Goal: Task Accomplishment & Management: Complete application form

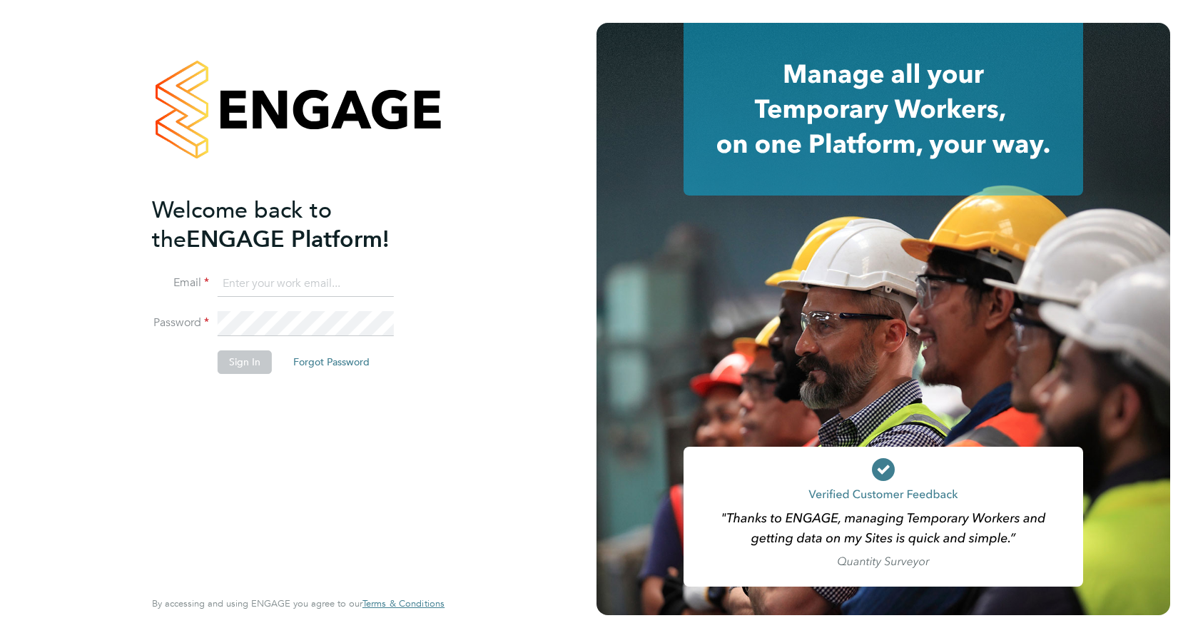
type input "[PERSON_NAME][EMAIL_ADDRESS][PERSON_NAME][DOMAIN_NAME]"
click at [358, 461] on div "Welcome back to the ENGAGE Platform! Email [PERSON_NAME][EMAIL_ADDRESS][PERSON_…" at bounding box center [291, 391] width 278 height 390
click at [233, 362] on button "Sign In" at bounding box center [245, 361] width 54 height 23
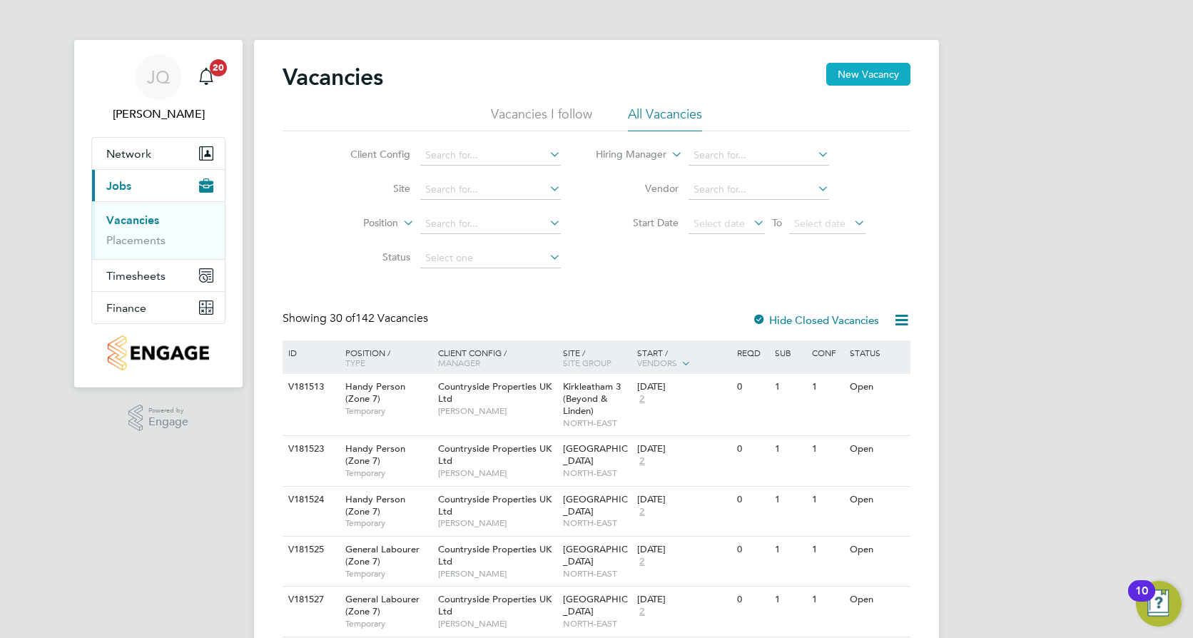
click at [872, 68] on button "New Vacancy" at bounding box center [868, 74] width 84 height 23
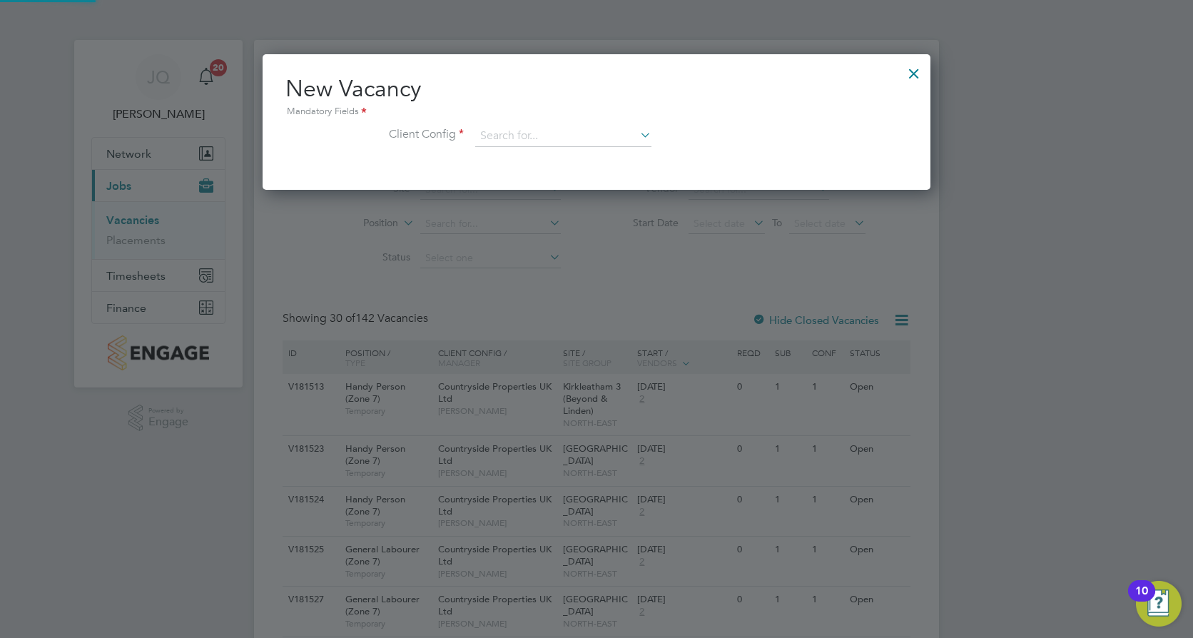
scroll to position [136, 669]
click at [511, 135] on input at bounding box center [563, 136] width 176 height 21
type input "o"
type input "h"
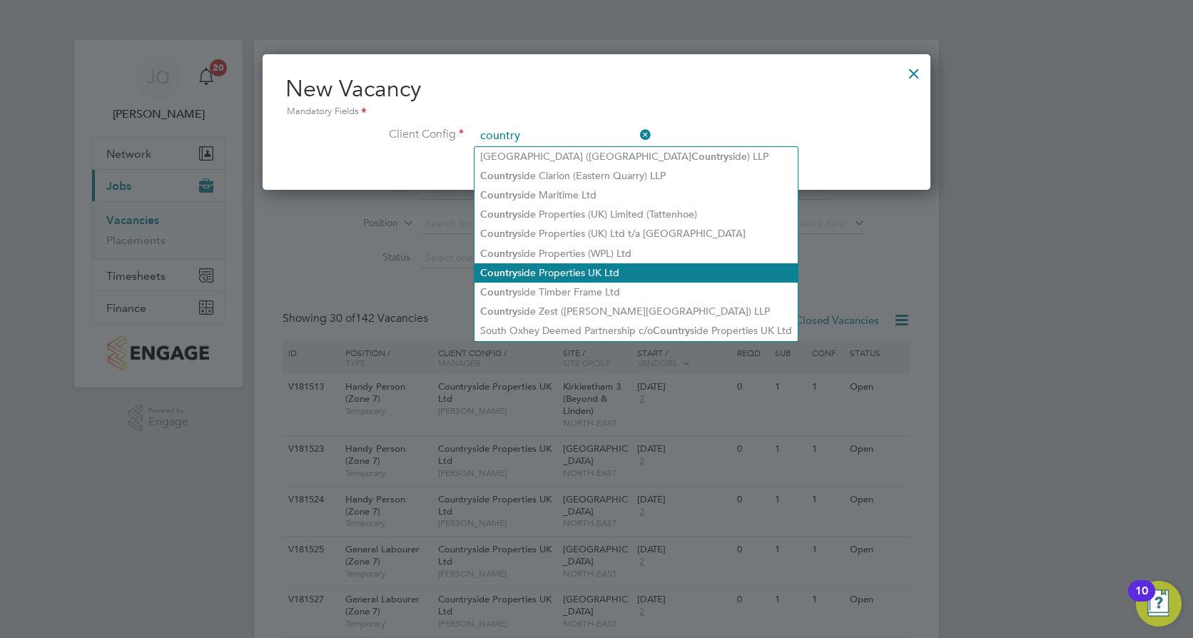
click at [613, 268] on li "Country side Properties UK Ltd" at bounding box center [636, 272] width 323 height 19
type input "Countryside Properties UK Ltd"
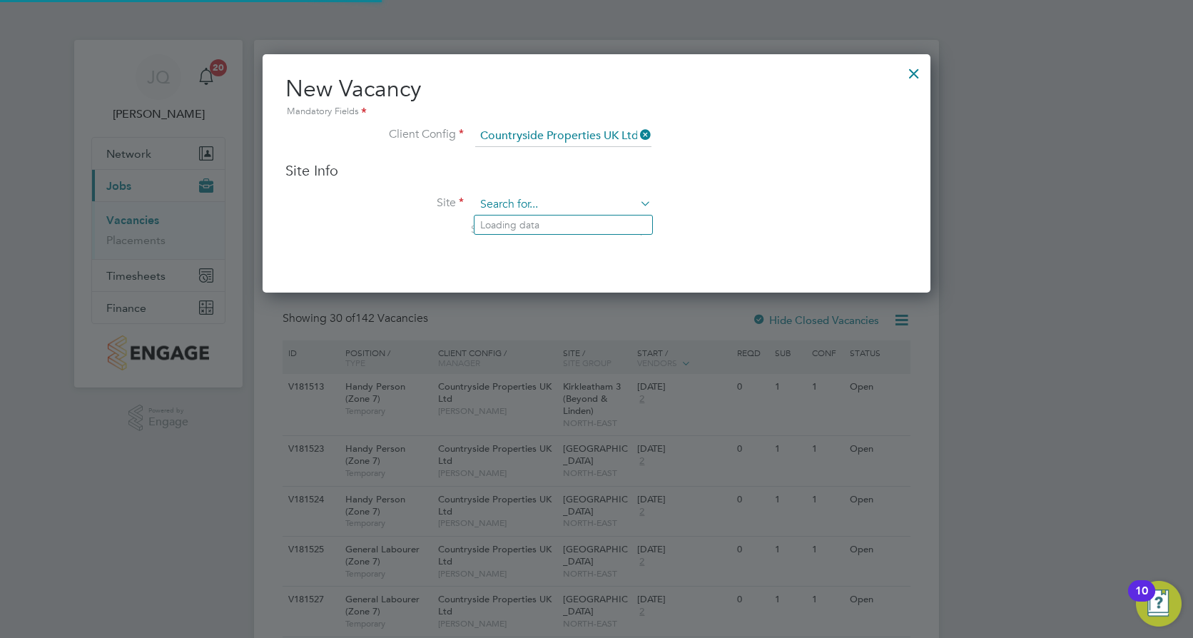
click at [508, 197] on input at bounding box center [563, 204] width 176 height 21
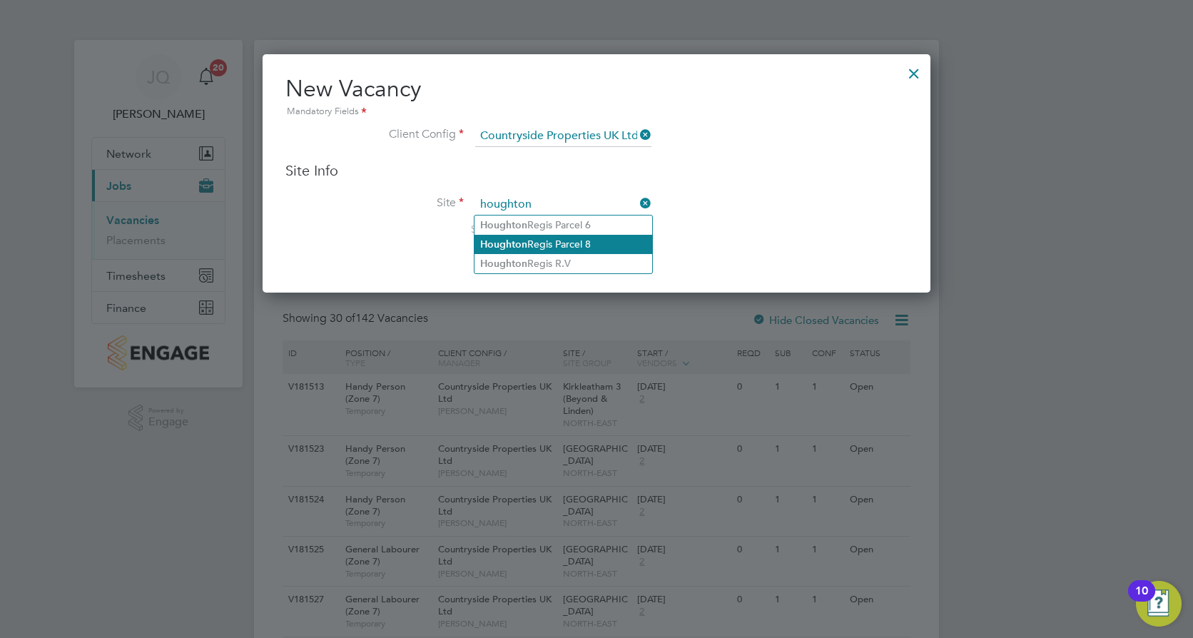
click at [552, 243] on li "Houghton Regis Parcel 8" at bounding box center [564, 244] width 178 height 19
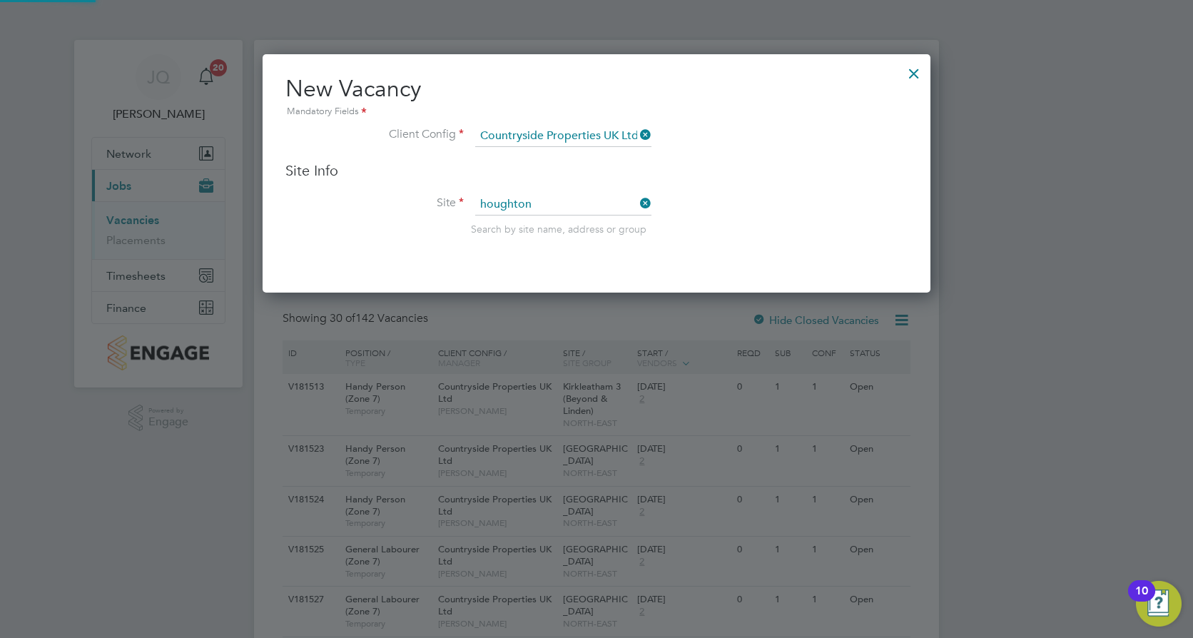
type input "Houghton Regis Parcel 8"
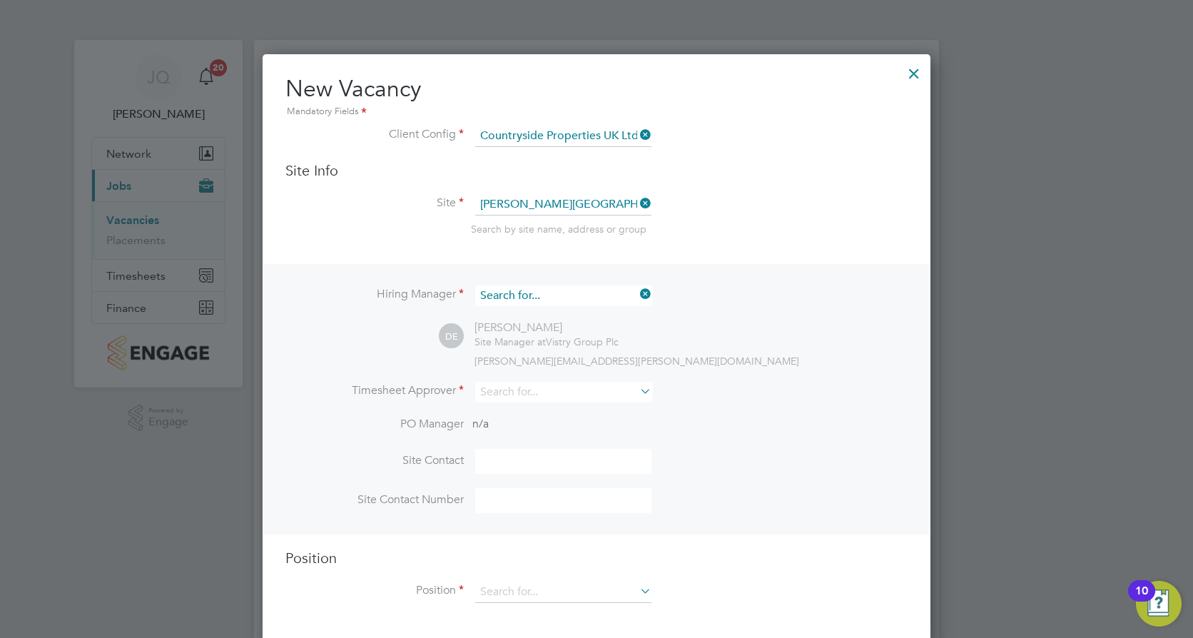
click at [588, 294] on input at bounding box center [563, 295] width 176 height 21
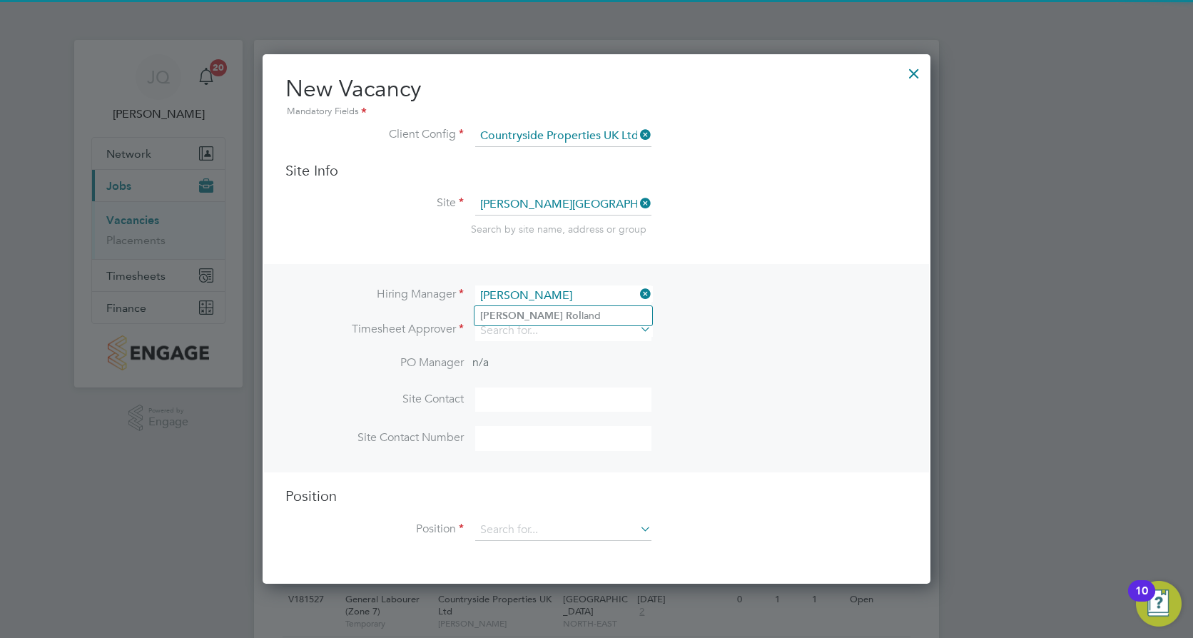
click at [558, 308] on li "Joe Rol land" at bounding box center [564, 315] width 178 height 19
type input "Joe Rolland"
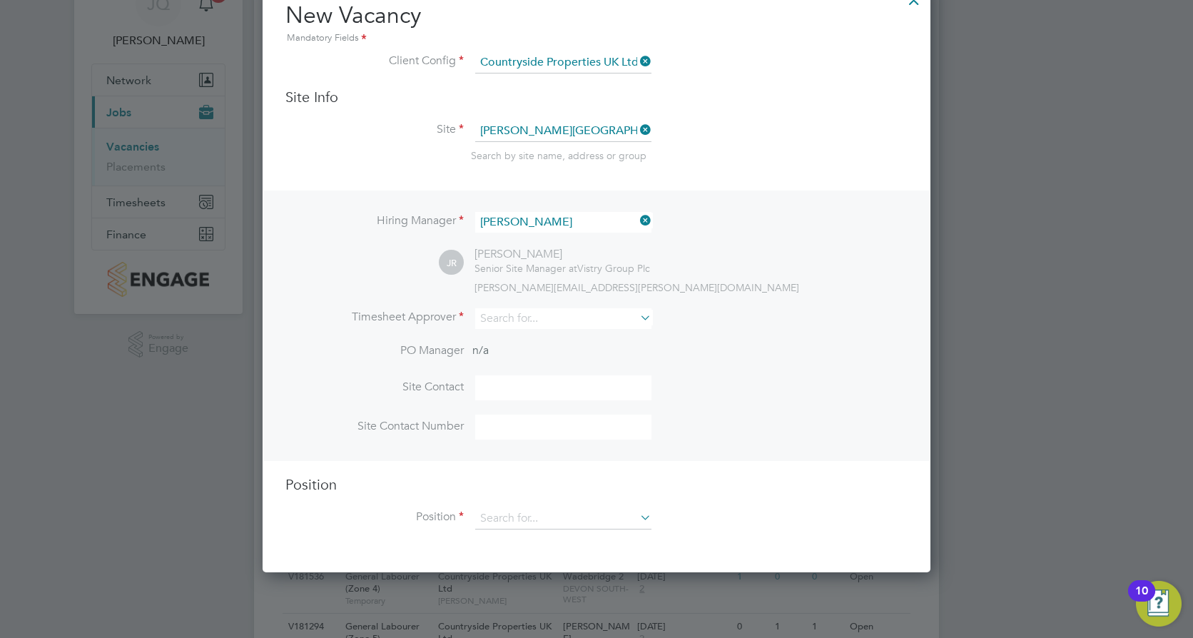
scroll to position [143, 0]
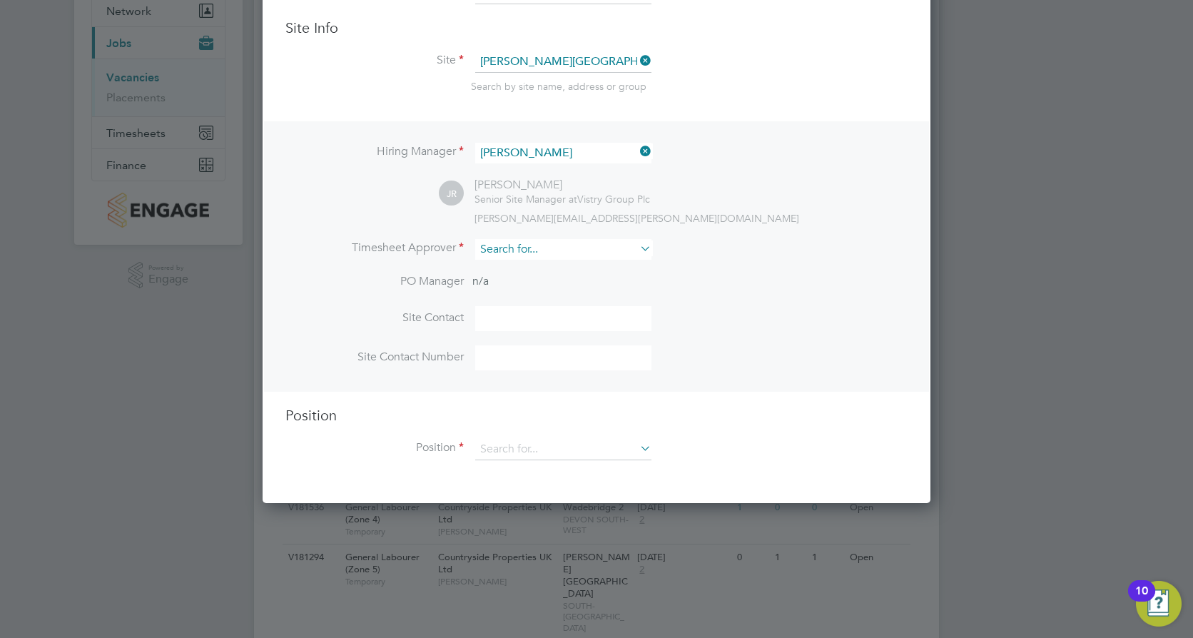
click at [501, 248] on input at bounding box center [563, 249] width 176 height 21
click at [525, 269] on li "Joe Rolla nd" at bounding box center [564, 269] width 178 height 19
type input "Joe Rolland"
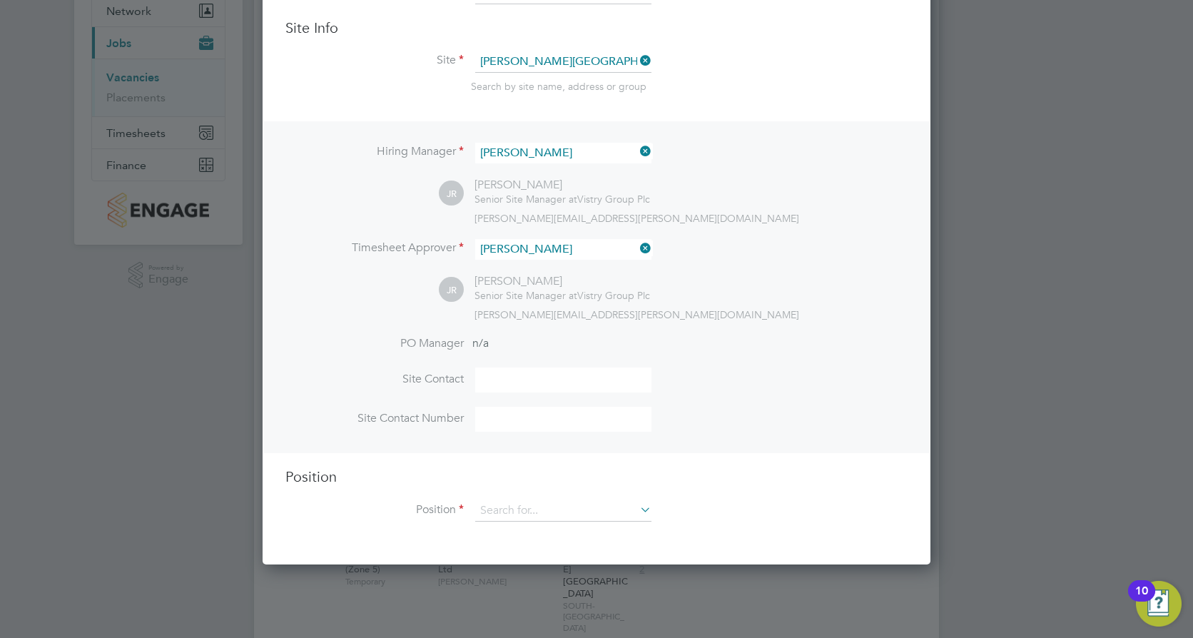
click at [490, 392] on input at bounding box center [563, 380] width 176 height 25
type input "Rob Neville"
drag, startPoint x: 554, startPoint y: 378, endPoint x: 410, endPoint y: 383, distance: 145.0
click at [415, 384] on li "Site Contact Rob Neville" at bounding box center [596, 387] width 622 height 39
type input "Joe Rolland"
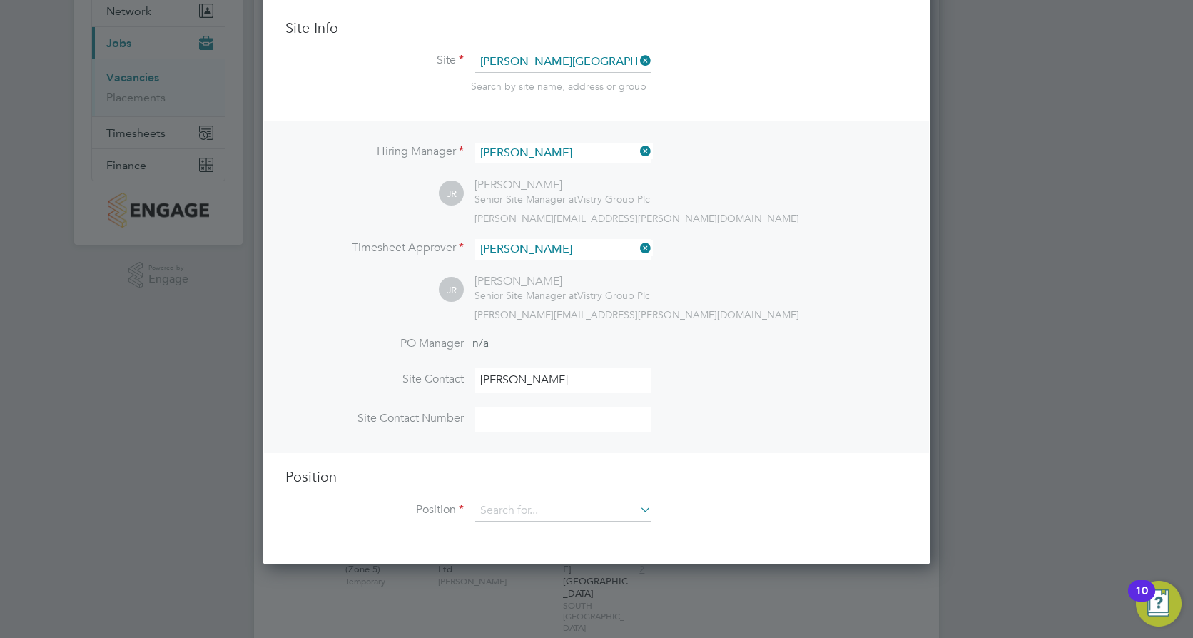
click at [668, 364] on li "PO Manager n/a" at bounding box center [596, 352] width 622 height 32
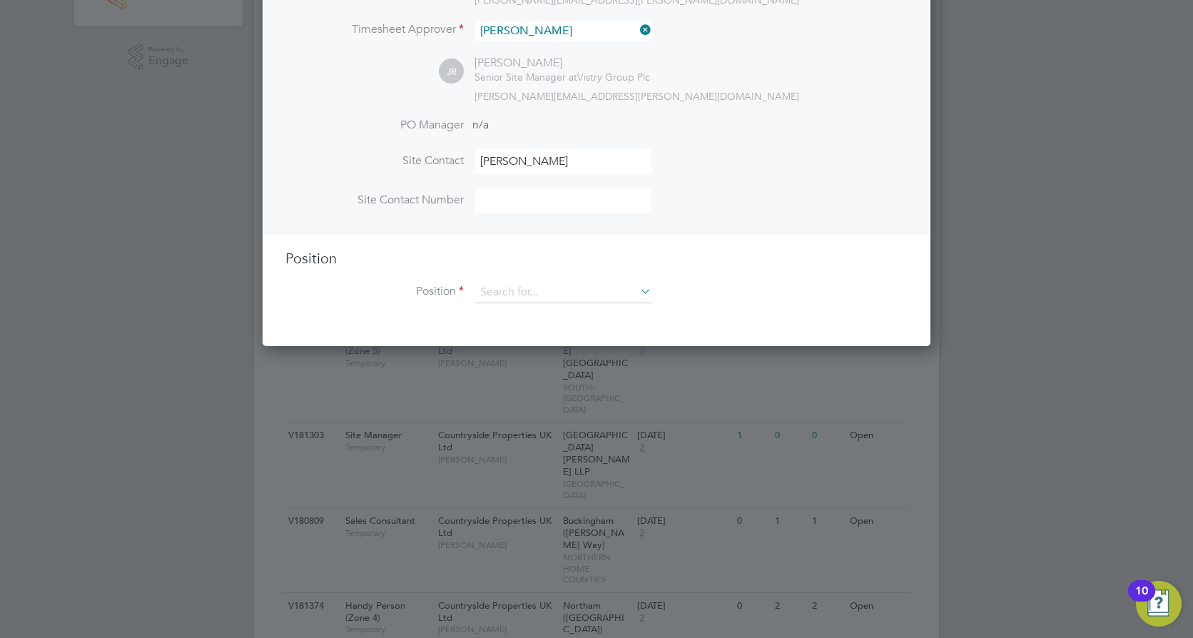
scroll to position [428, 0]
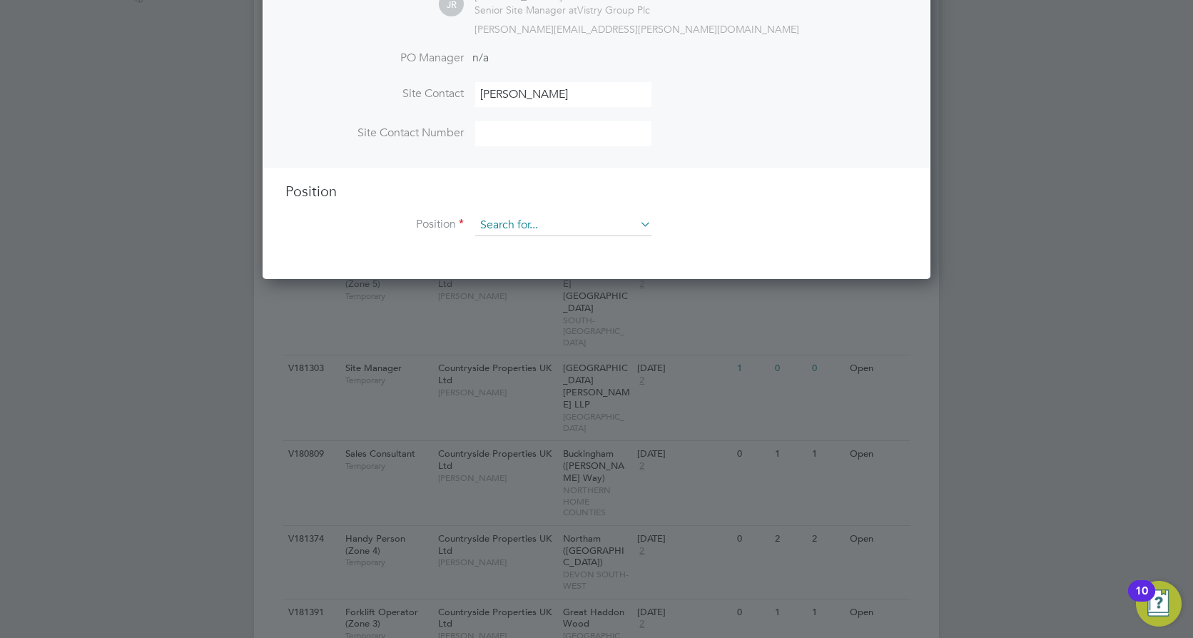
click at [494, 228] on input at bounding box center [563, 225] width 176 height 21
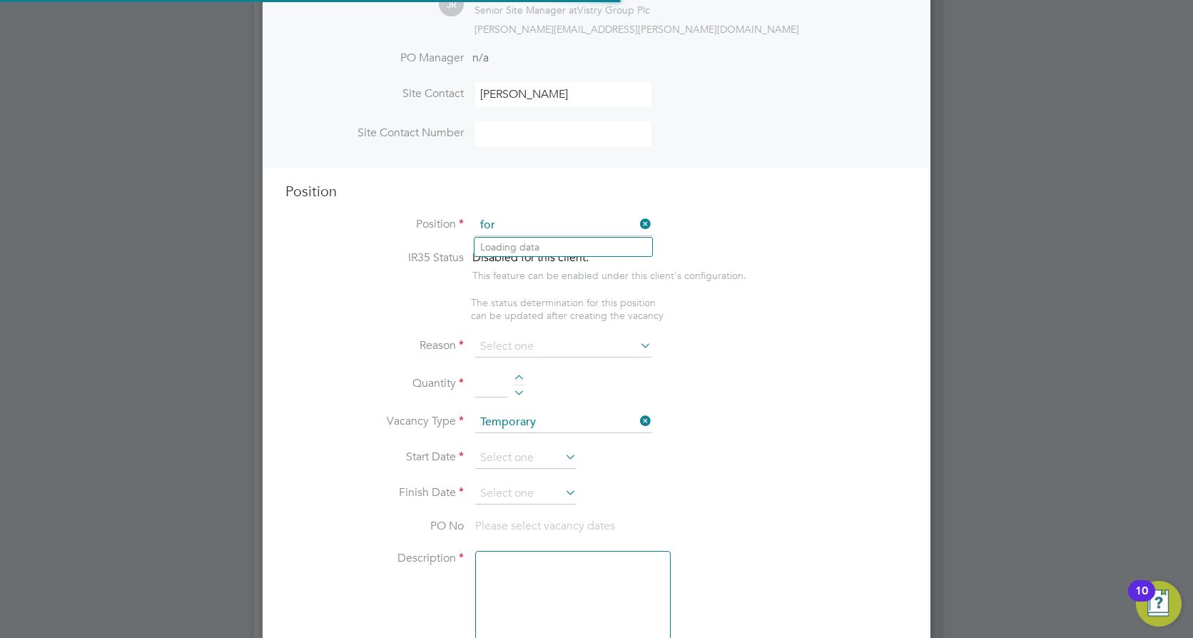
scroll to position [2051, 669]
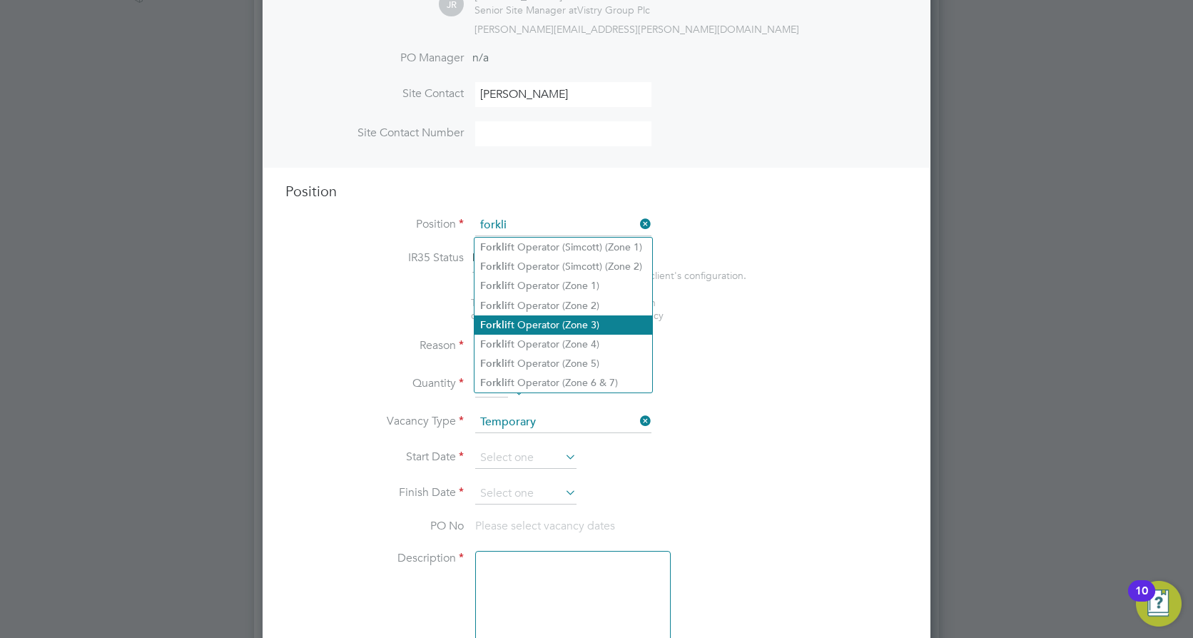
click at [513, 320] on li "Forkli ft Operator (Zone 3)" at bounding box center [564, 324] width 178 height 19
type input "Forklift Operator (Zone 3)"
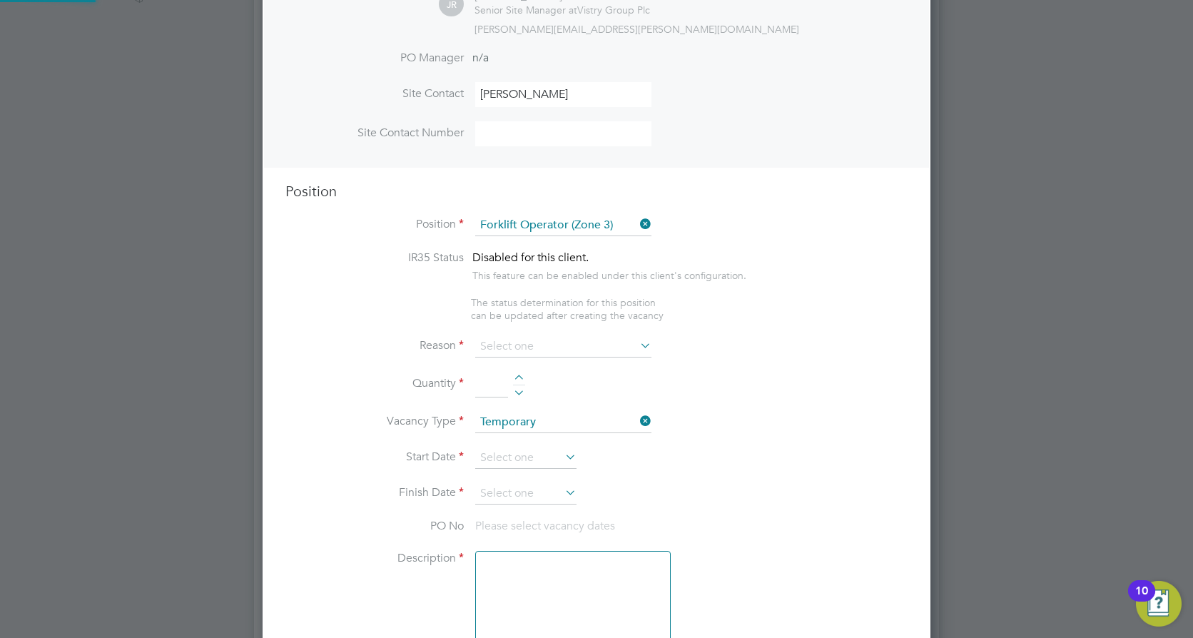
type textarea "• Operate construction machinery • Delivering large quantities of materials to …"
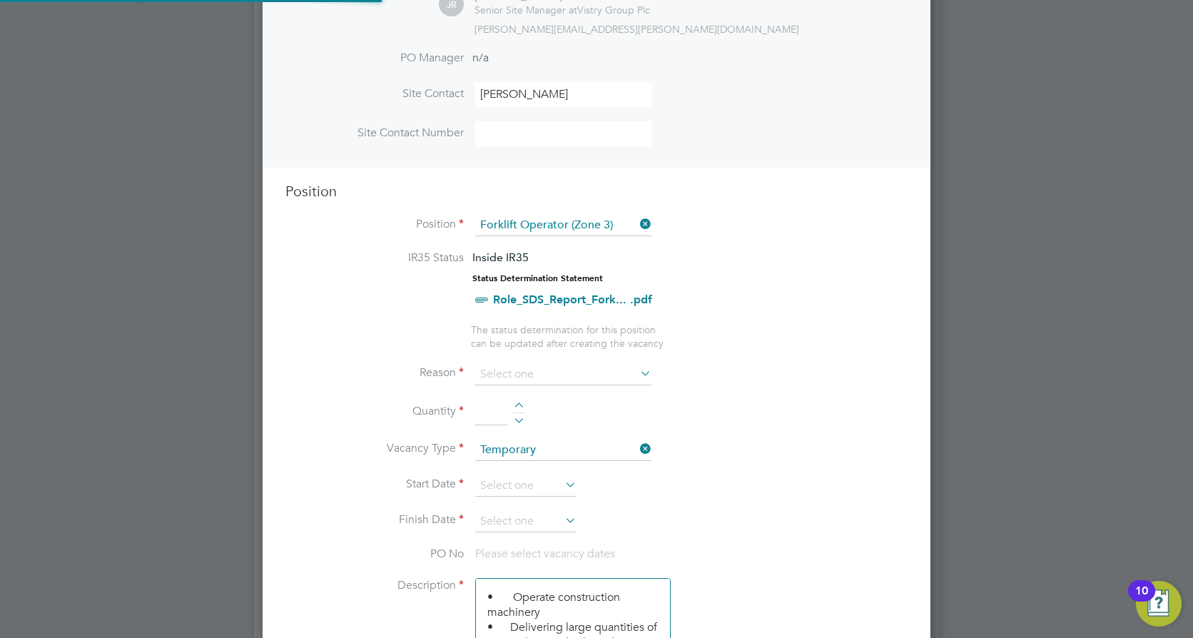
scroll to position [42, 75]
click at [487, 383] on input at bounding box center [563, 374] width 176 height 21
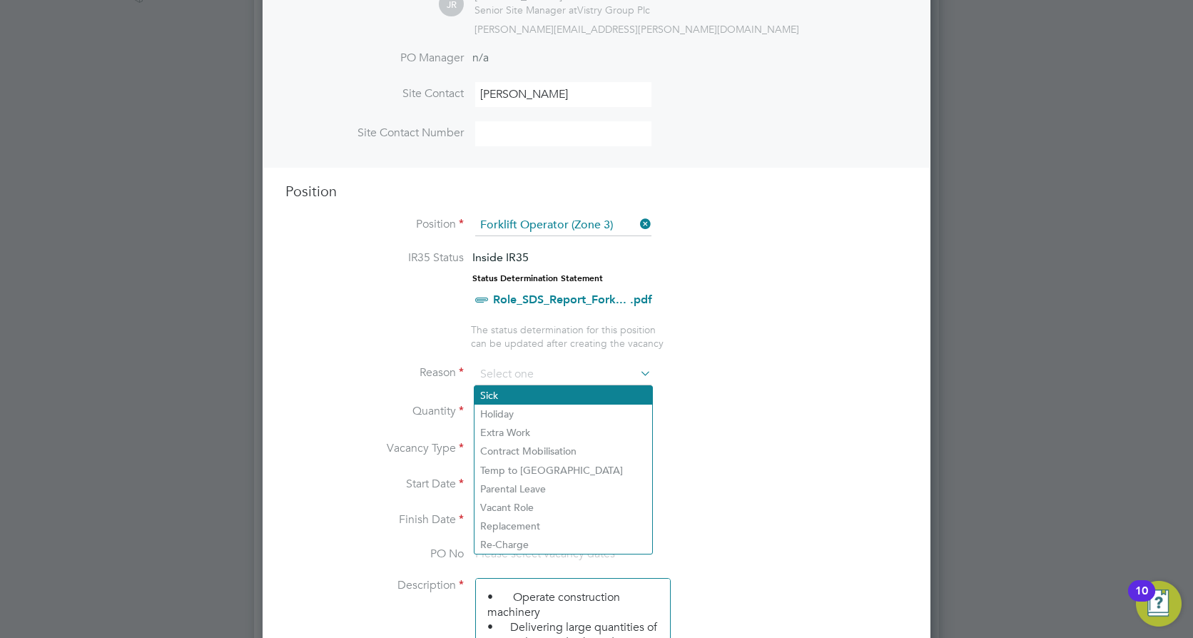
click at [492, 396] on li "Sick" at bounding box center [564, 395] width 178 height 19
type input "Sick"
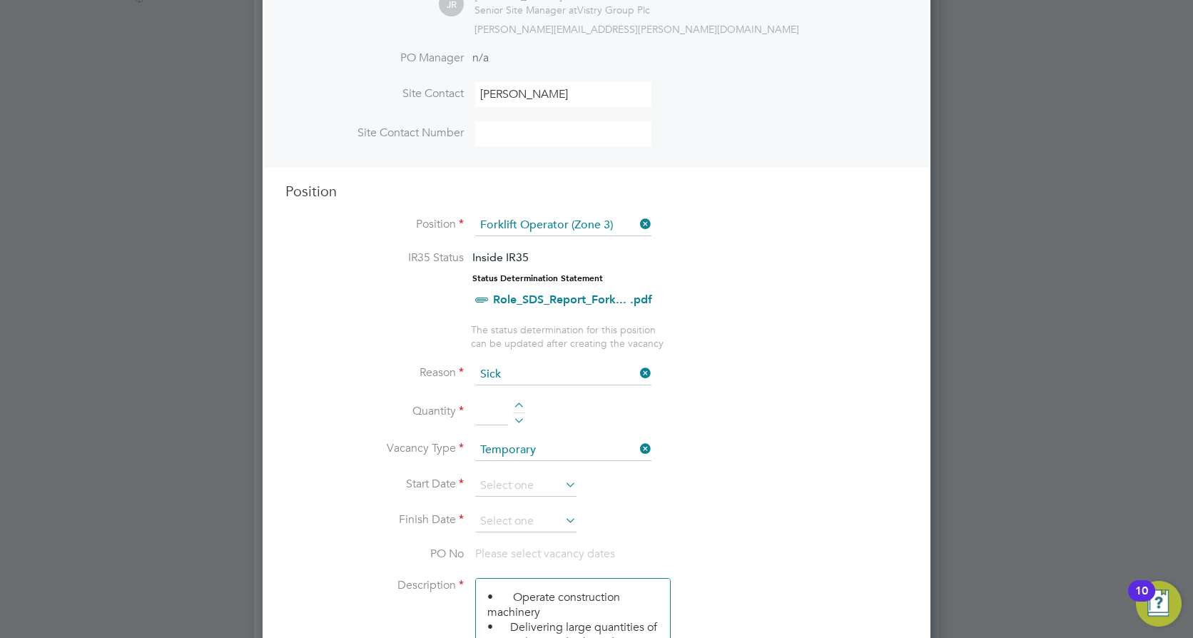
click at [489, 403] on input at bounding box center [491, 413] width 33 height 26
type input "1"
click at [494, 487] on input at bounding box center [525, 485] width 101 height 21
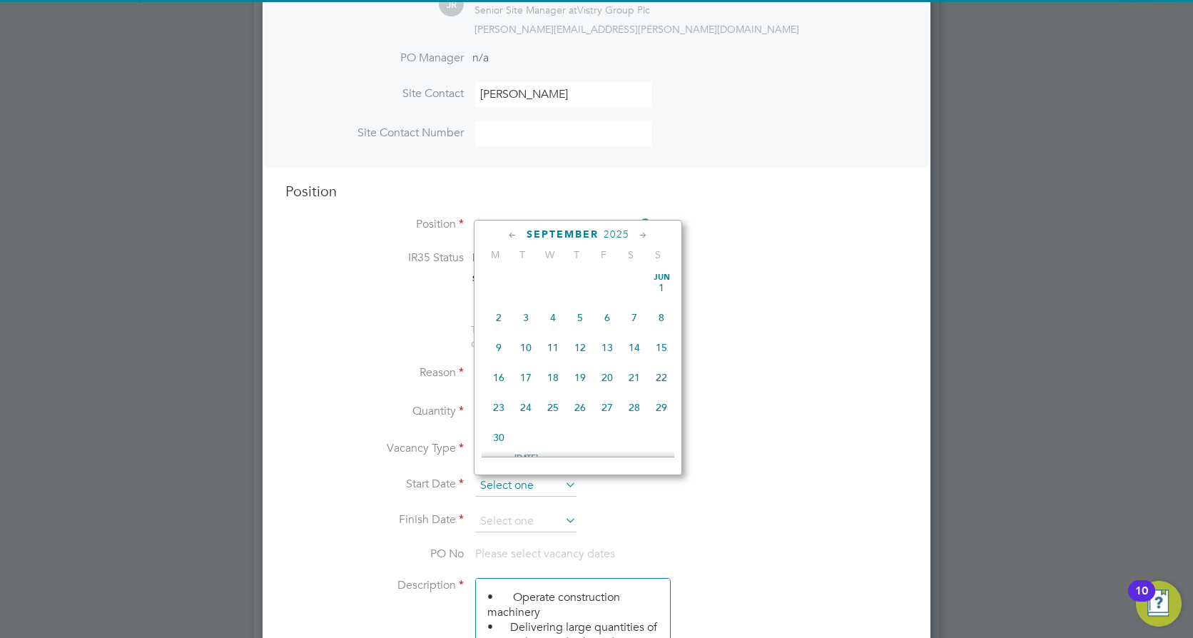
scroll to position [556, 0]
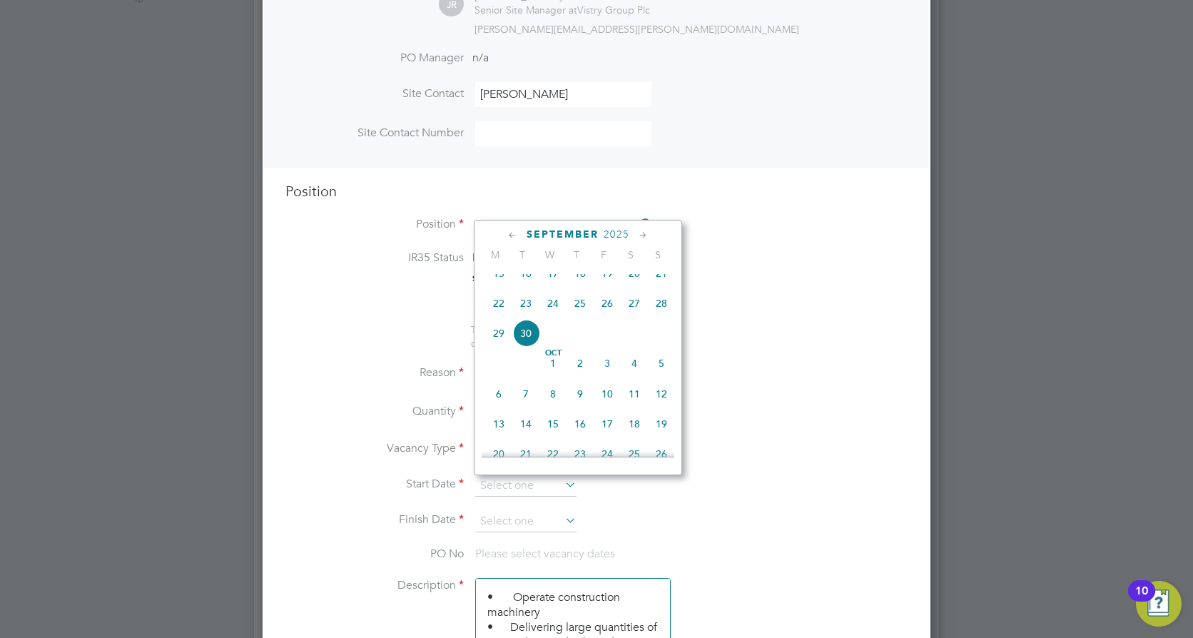
click at [610, 313] on span "26" at bounding box center [607, 303] width 27 height 27
type input "26 Sep 2025"
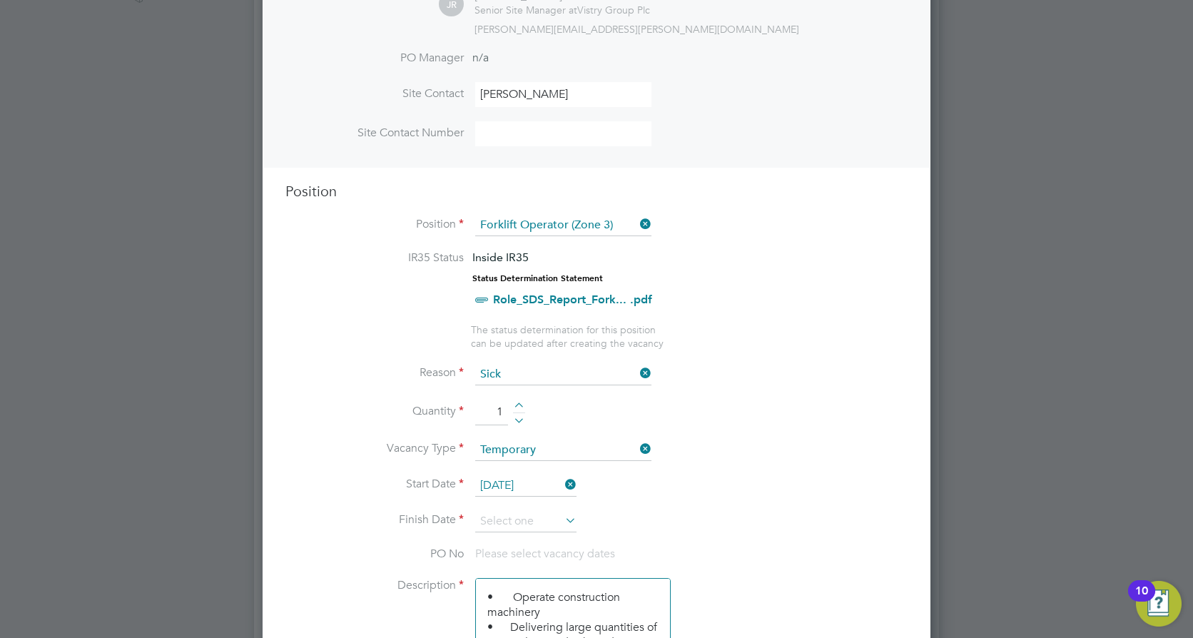
drag, startPoint x: 738, startPoint y: 408, endPoint x: 730, endPoint y: 411, distance: 8.4
click at [738, 408] on li "Quantity 1" at bounding box center [596, 420] width 622 height 40
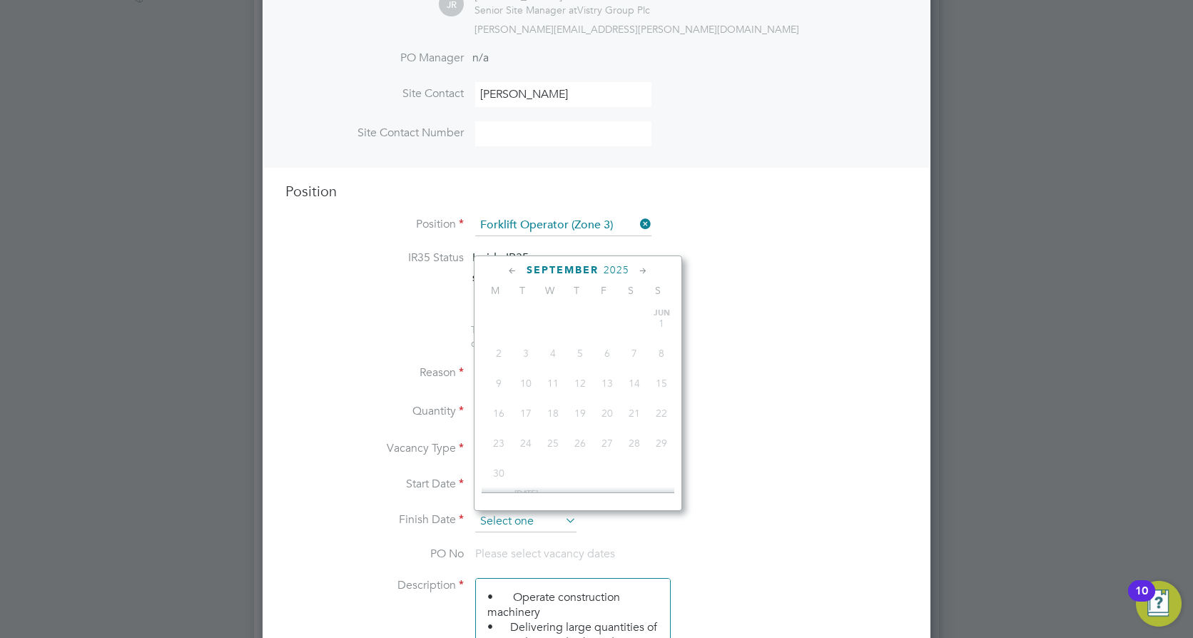
click at [539, 522] on input at bounding box center [525, 521] width 101 height 21
click at [606, 353] on span "26" at bounding box center [607, 338] width 27 height 27
type input "26 Sep 2025"
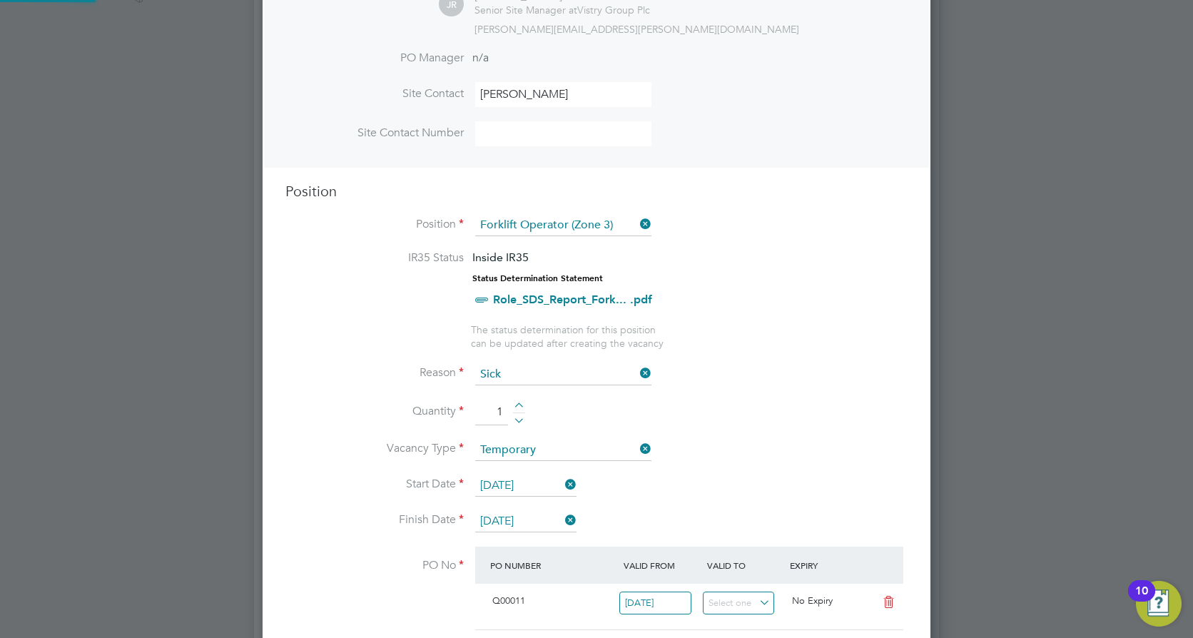
scroll to position [24, 134]
click at [770, 391] on li "Reason Sick" at bounding box center [596, 382] width 622 height 36
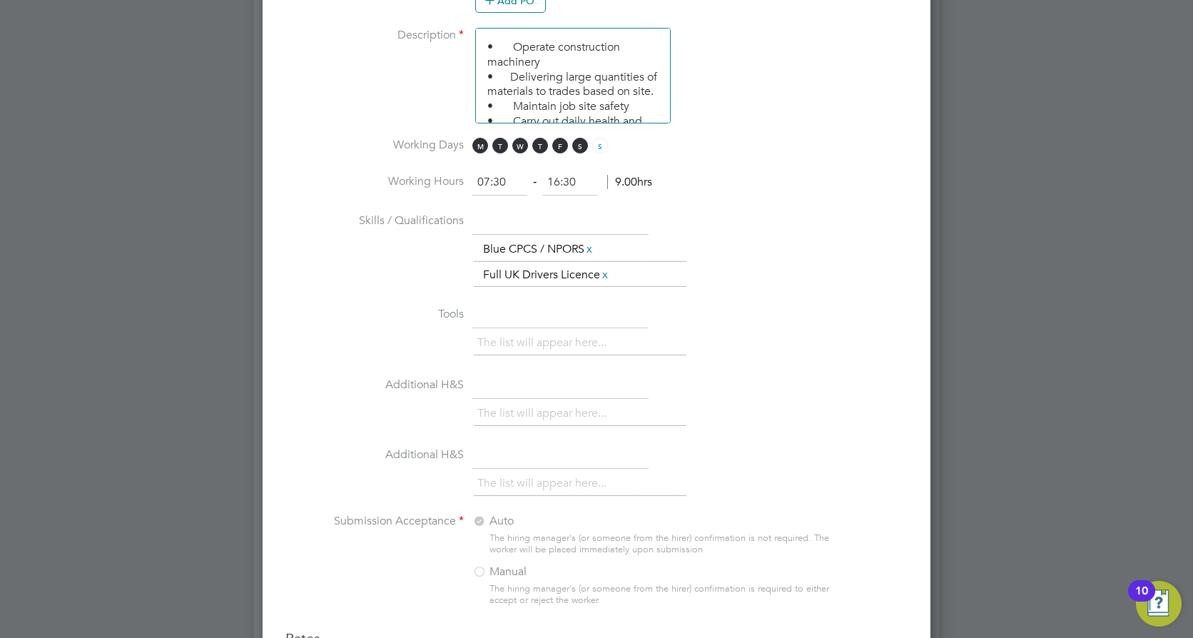
scroll to position [1022, 0]
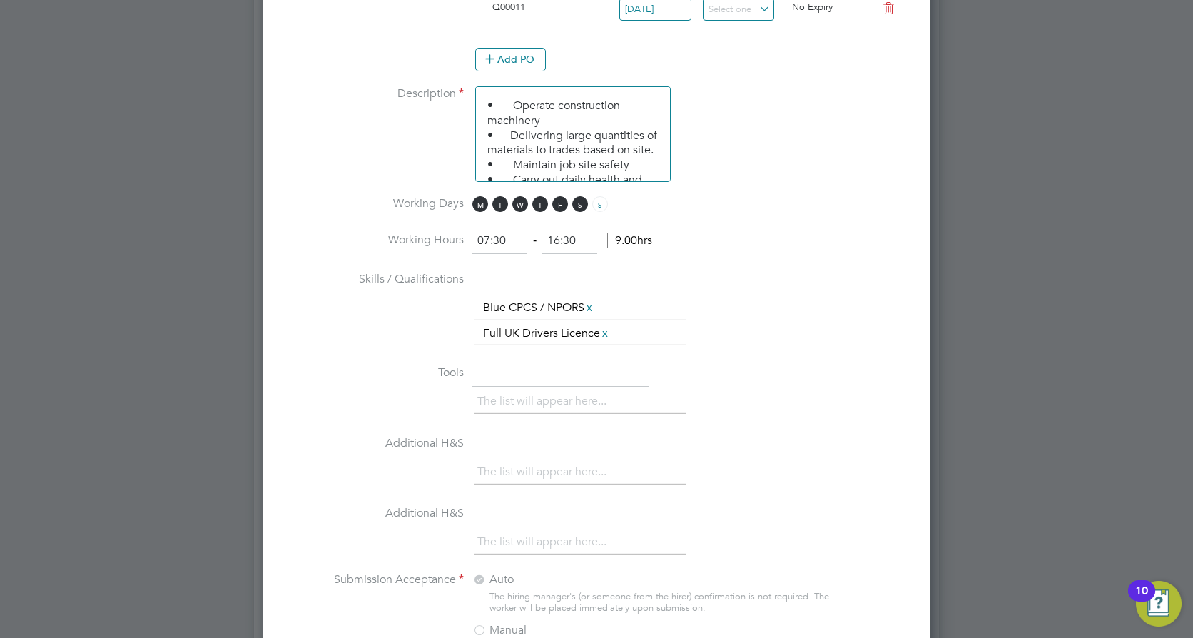
click at [878, 567] on li "Additional H&S The list will appear here..." at bounding box center [596, 537] width 622 height 71
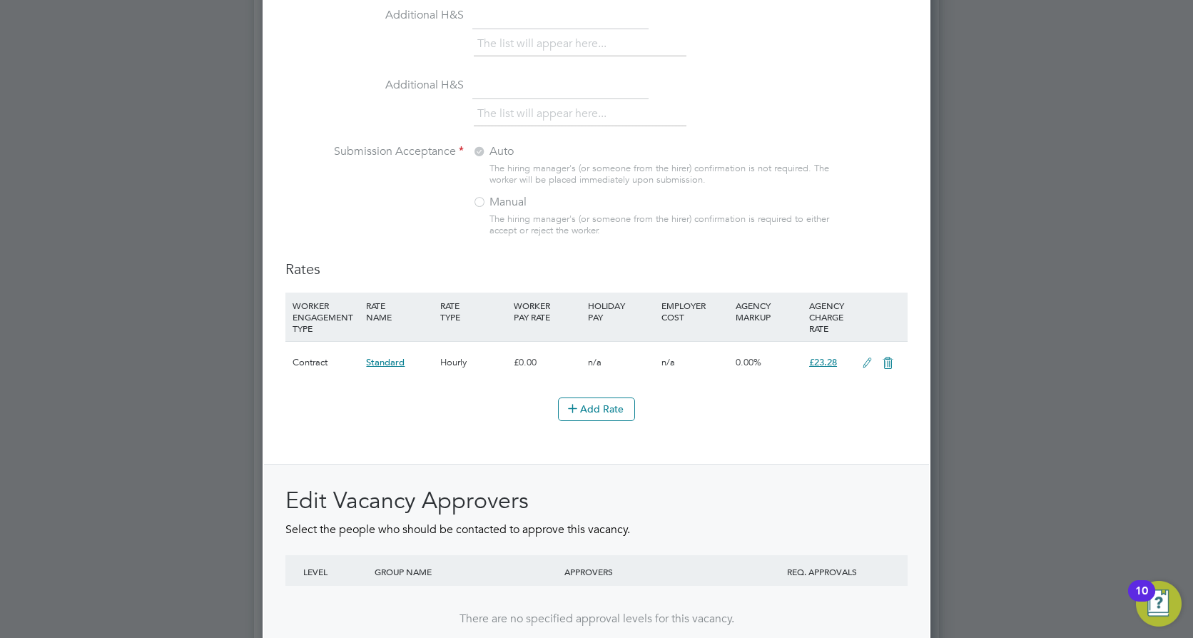
scroll to position [1593, 0]
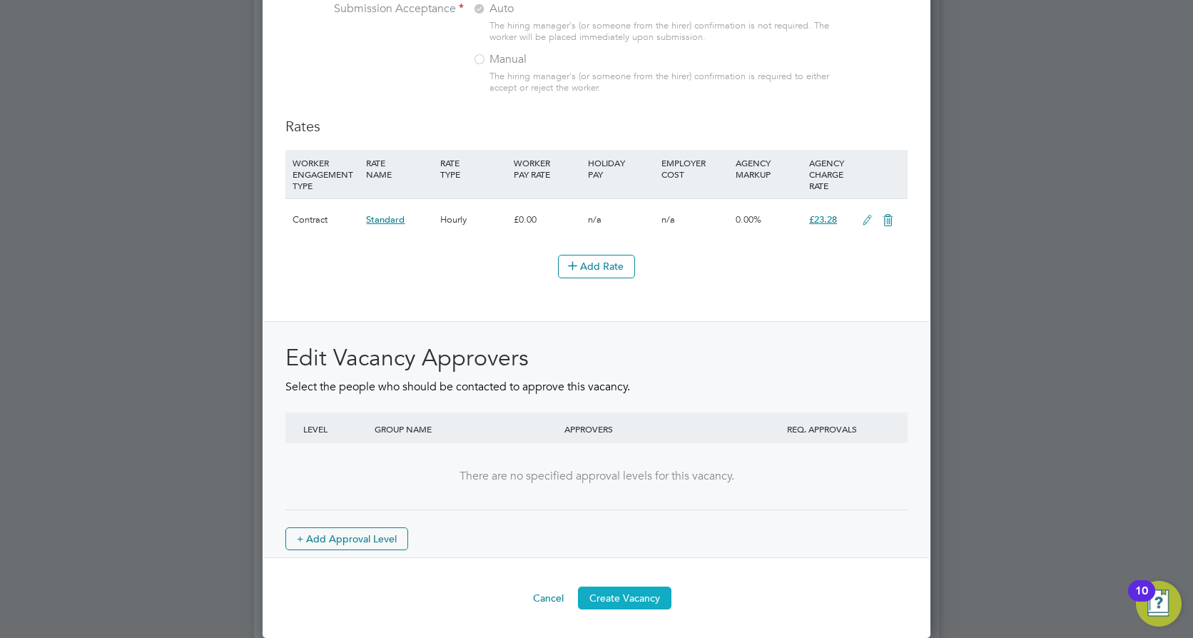
click at [623, 600] on button "Create Vacancy" at bounding box center [624, 598] width 93 height 23
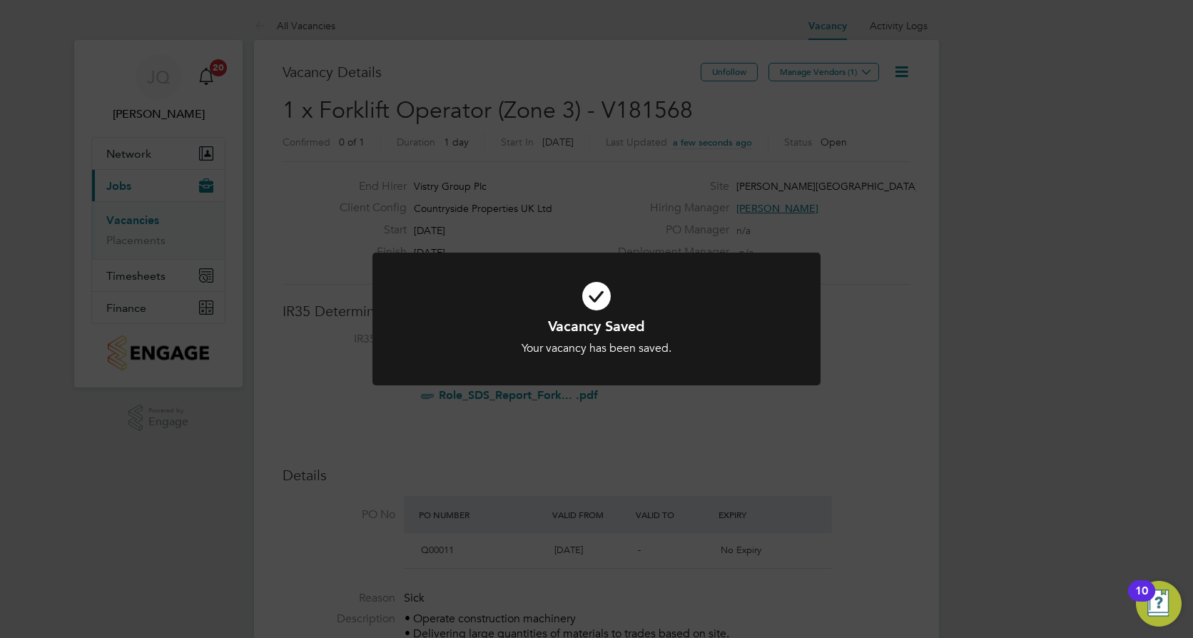
click at [889, 159] on div "Vacancy Saved Your vacancy has been saved. Cancel Okay" at bounding box center [596, 319] width 1193 height 638
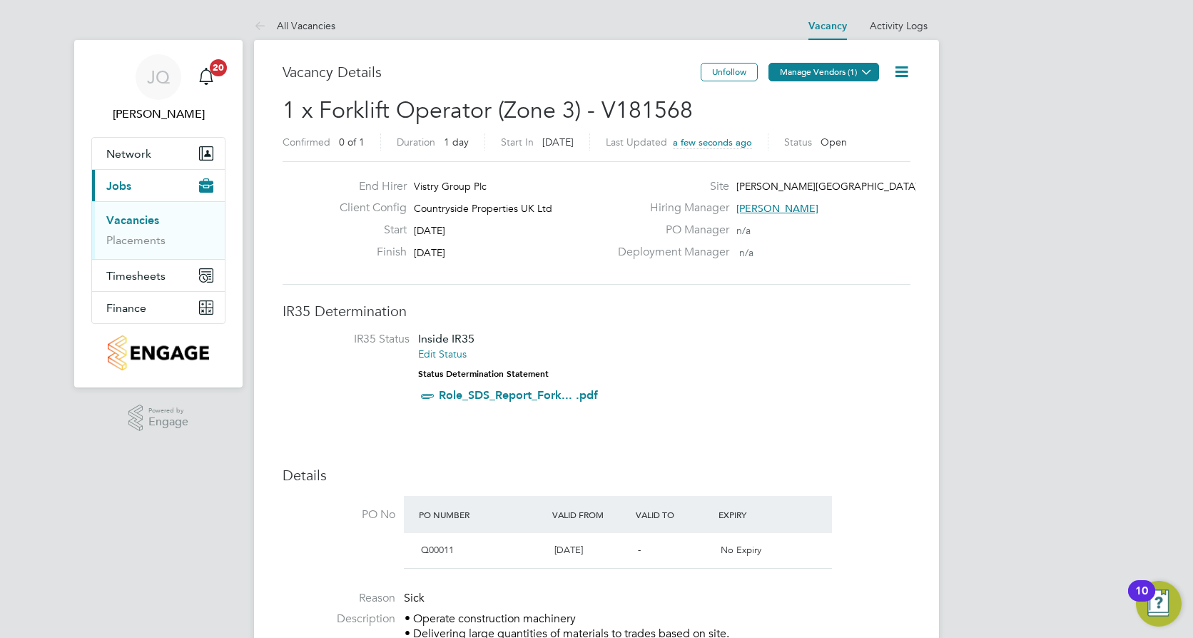
click at [831, 78] on button "Manage Vendors (1)" at bounding box center [824, 72] width 111 height 19
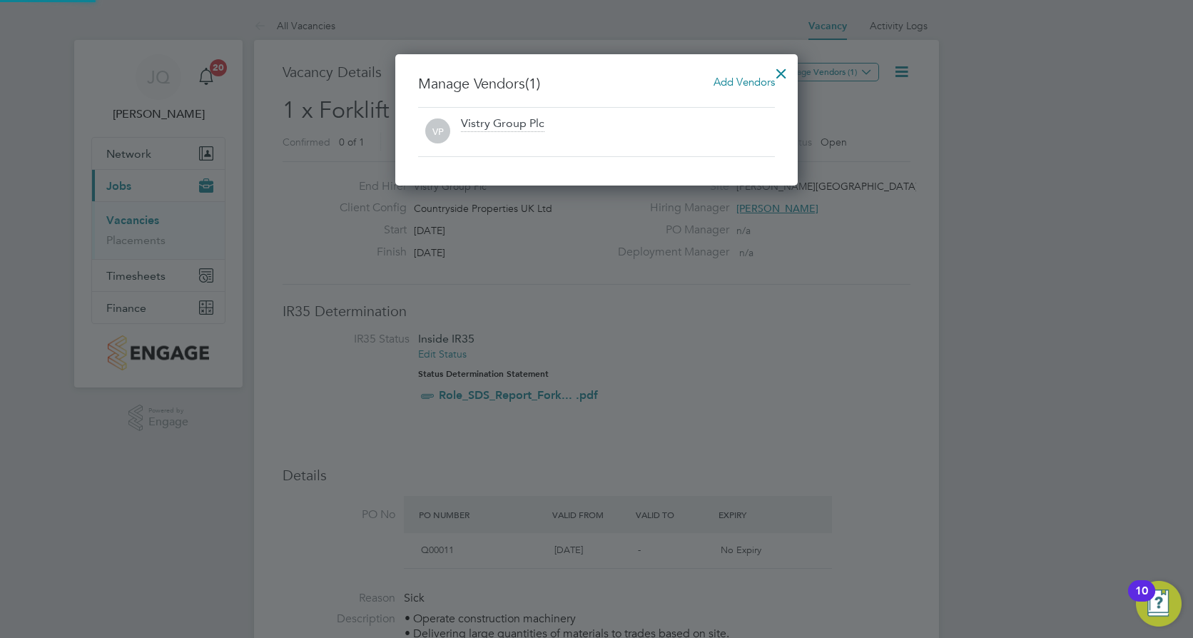
scroll to position [132, 403]
click at [725, 83] on span "Add Vendors" at bounding box center [744, 82] width 61 height 14
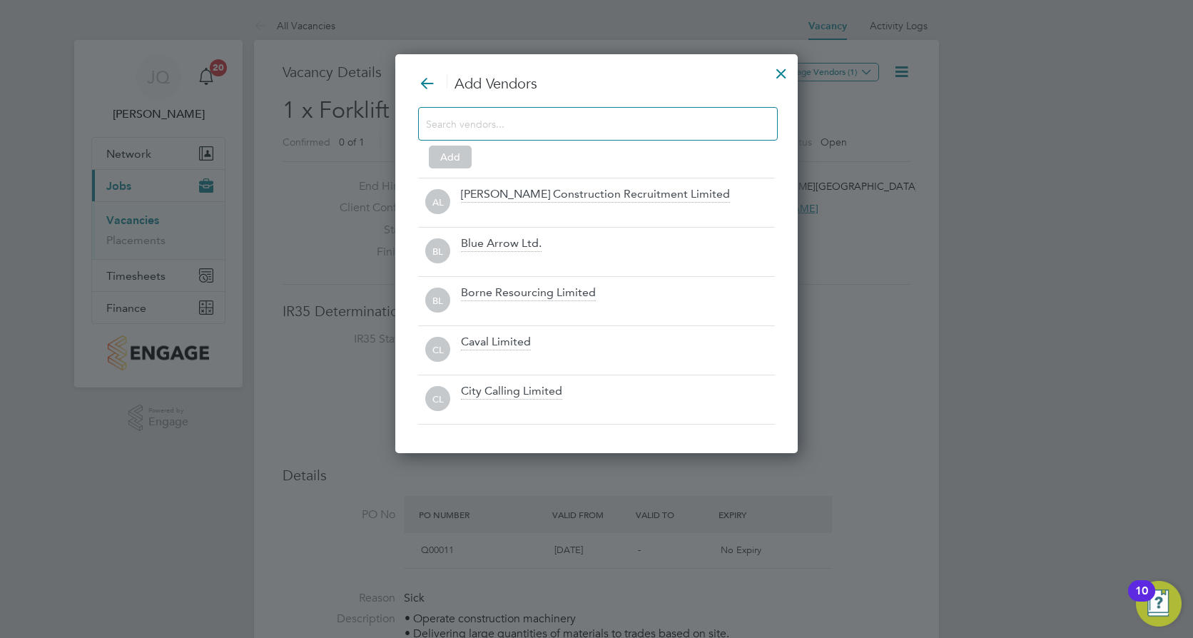
scroll to position [400, 403]
click at [554, 113] on div at bounding box center [598, 124] width 360 height 34
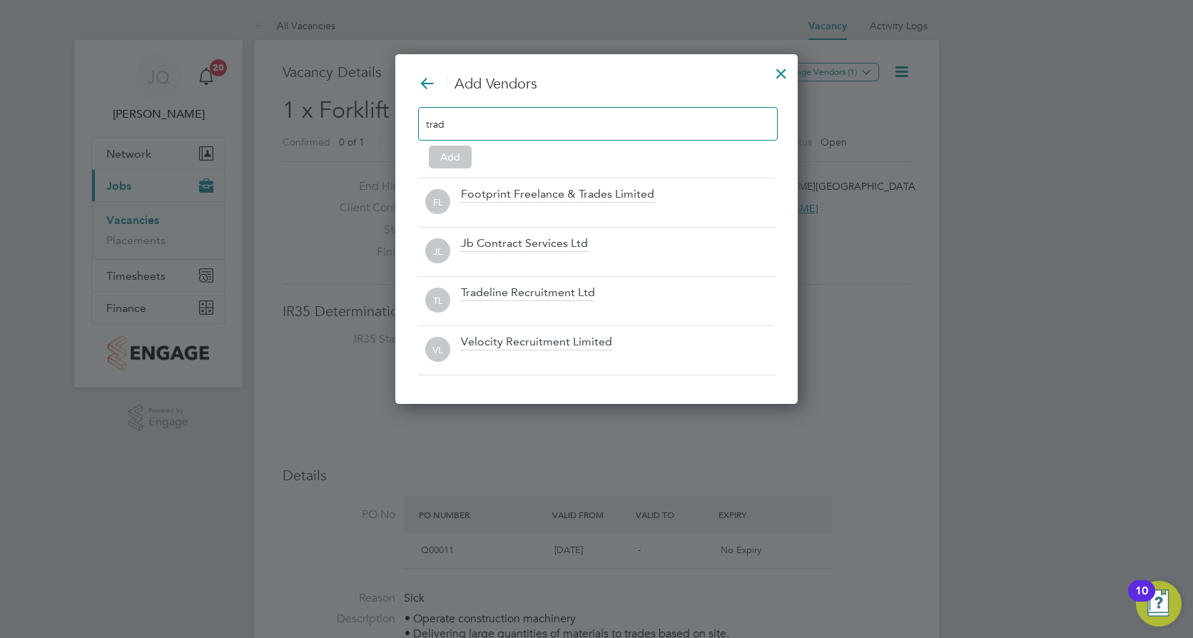
scroll to position [302, 403]
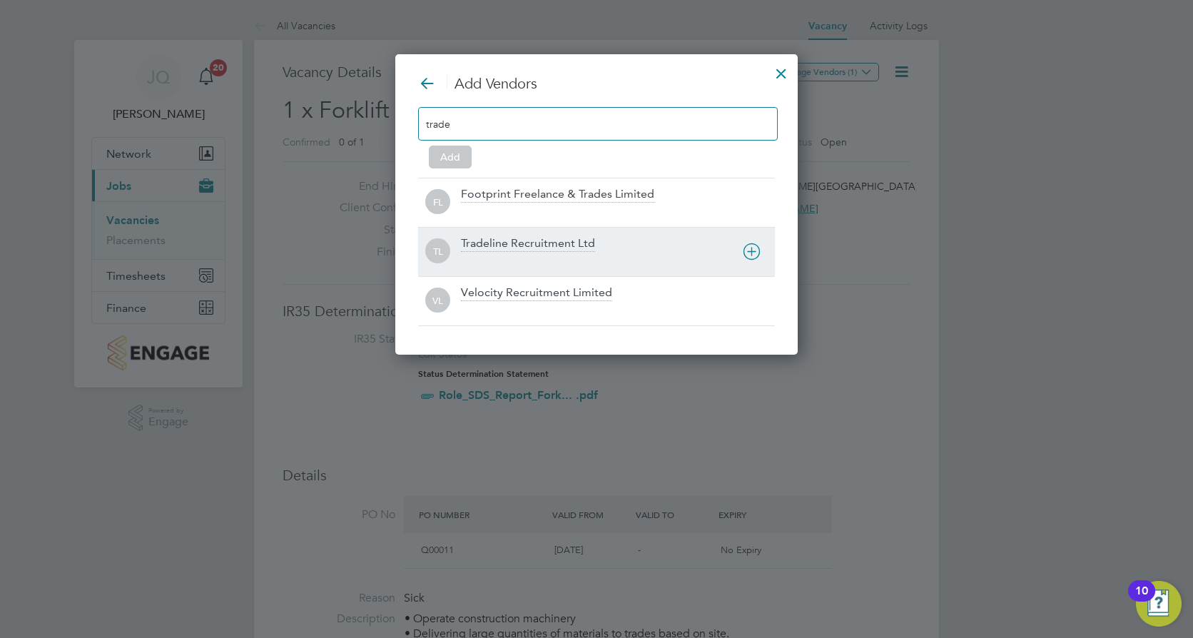
type input "trade"
click at [503, 242] on div "Tradeline Recruitment Ltd" at bounding box center [528, 244] width 134 height 16
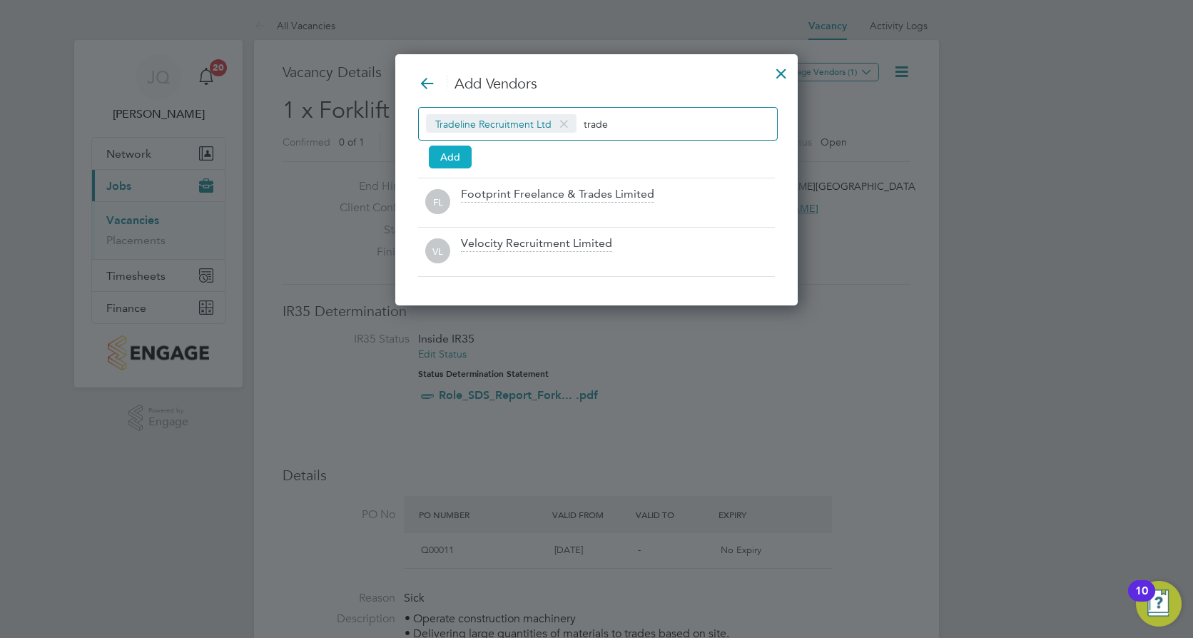
click at [441, 159] on button "Add" at bounding box center [450, 157] width 43 height 23
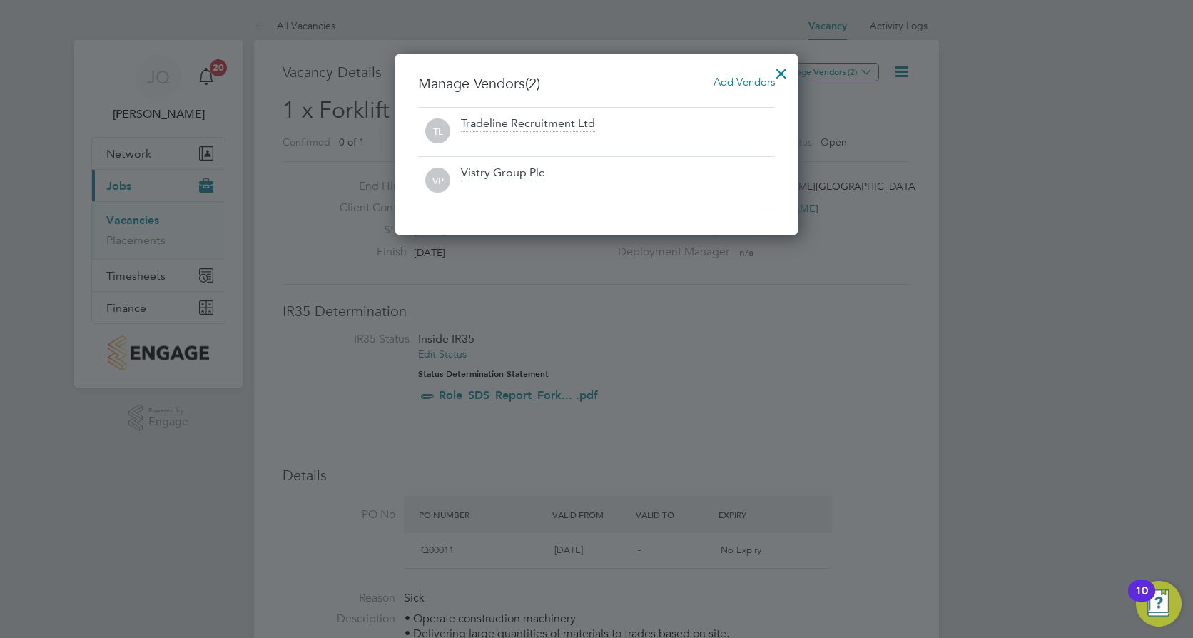
click at [778, 72] on div at bounding box center [782, 70] width 26 height 26
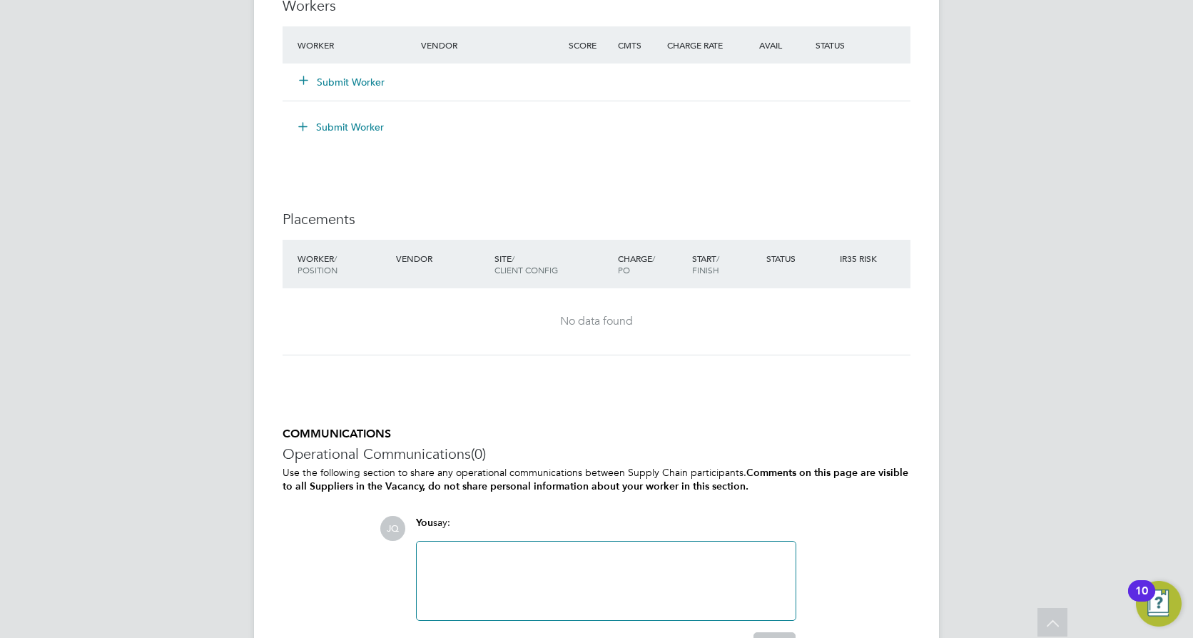
scroll to position [1262, 0]
